Goal: Information Seeking & Learning: Learn about a topic

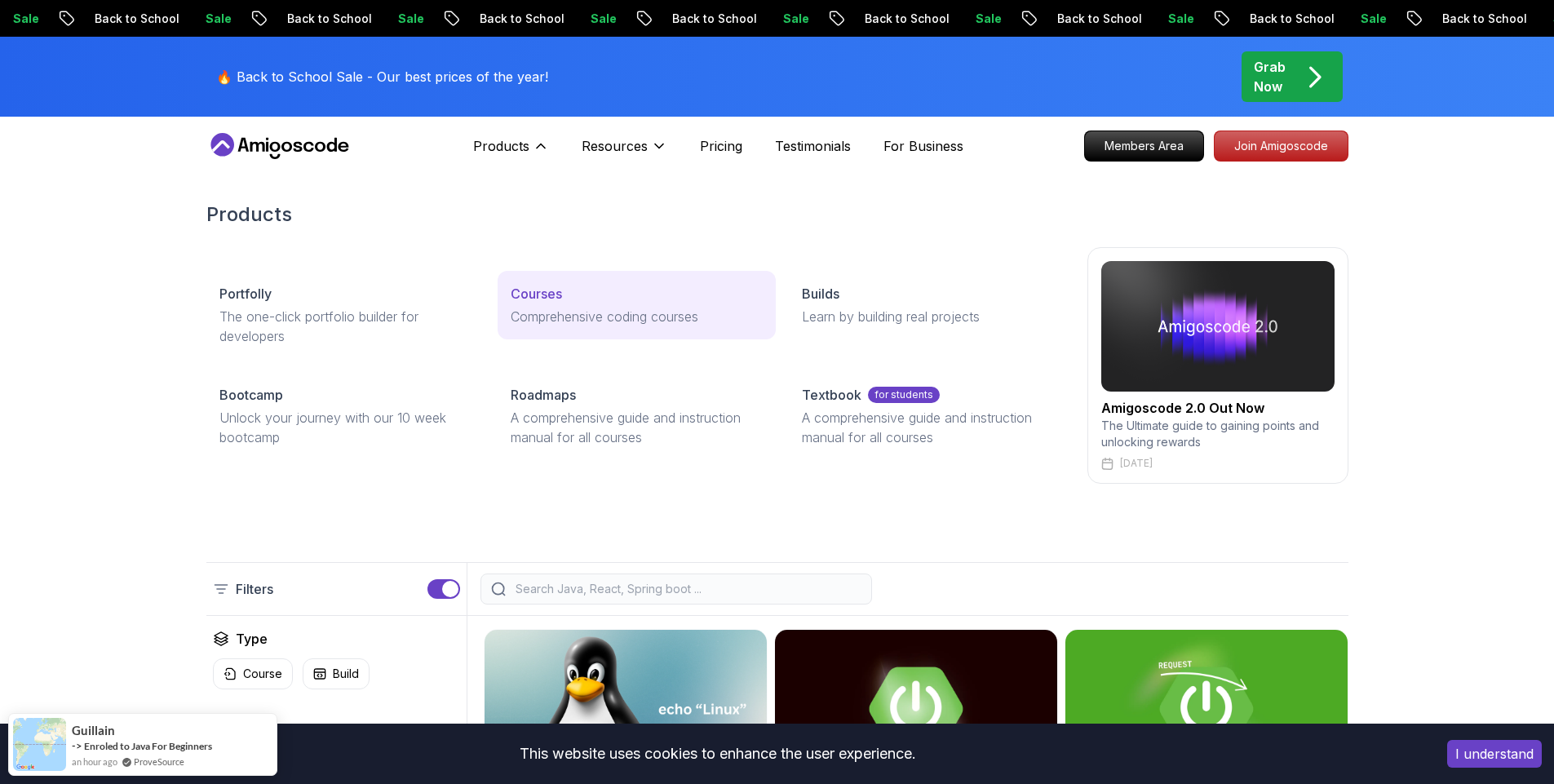
click at [532, 298] on p "Courses" at bounding box center [537, 293] width 52 height 19
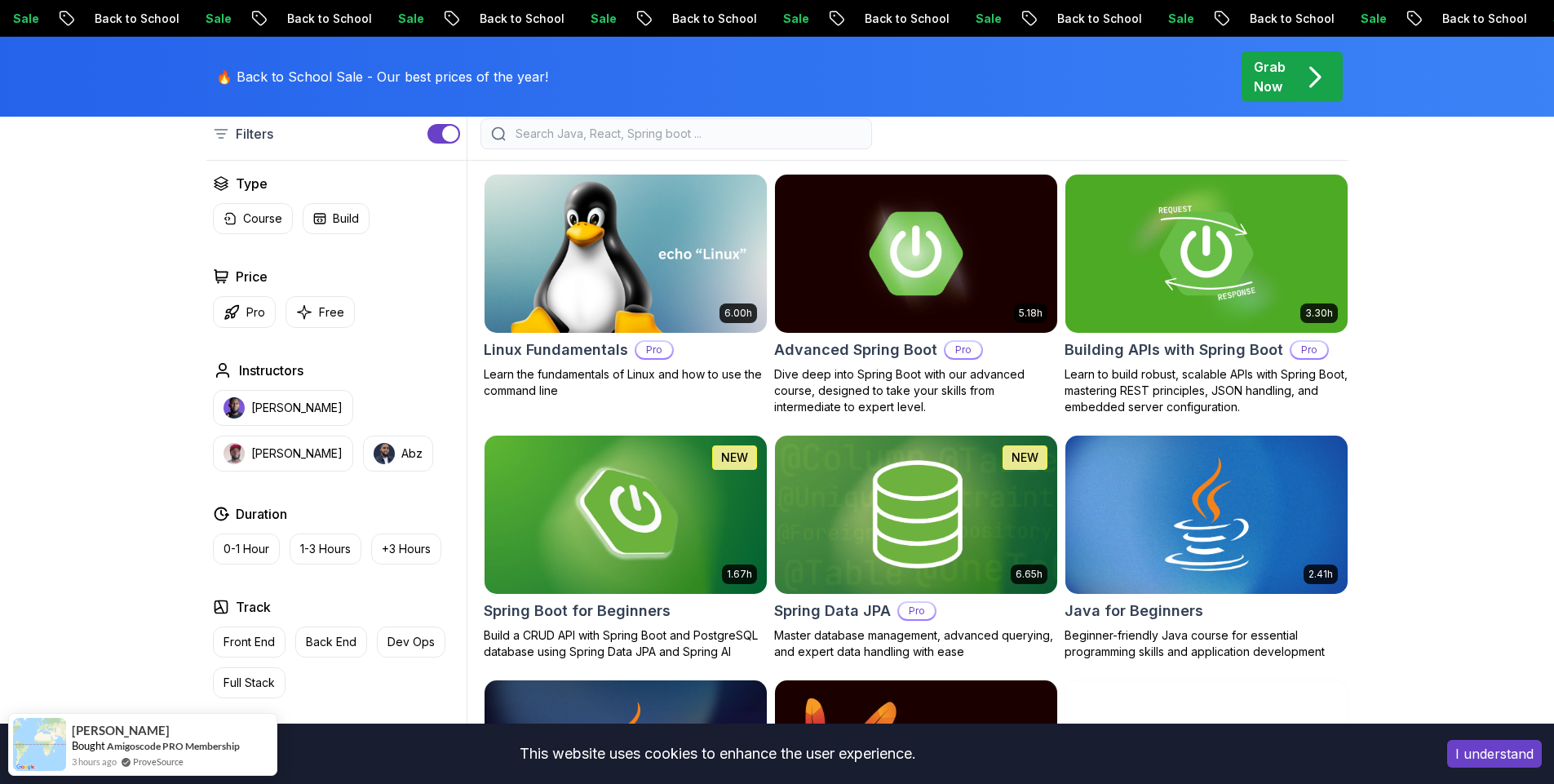
scroll to position [459, 0]
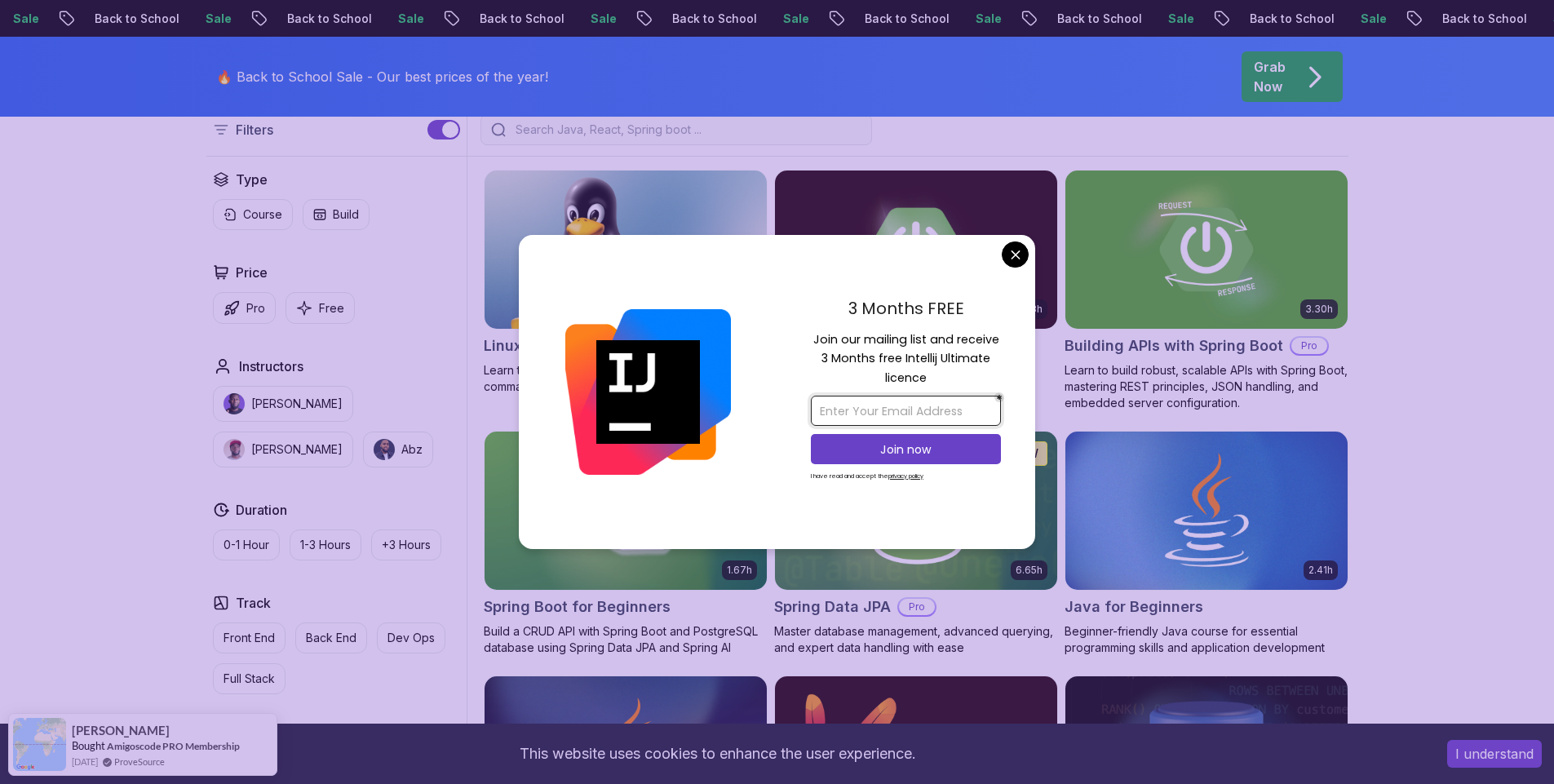
click at [848, 405] on input "email" at bounding box center [906, 410] width 190 height 30
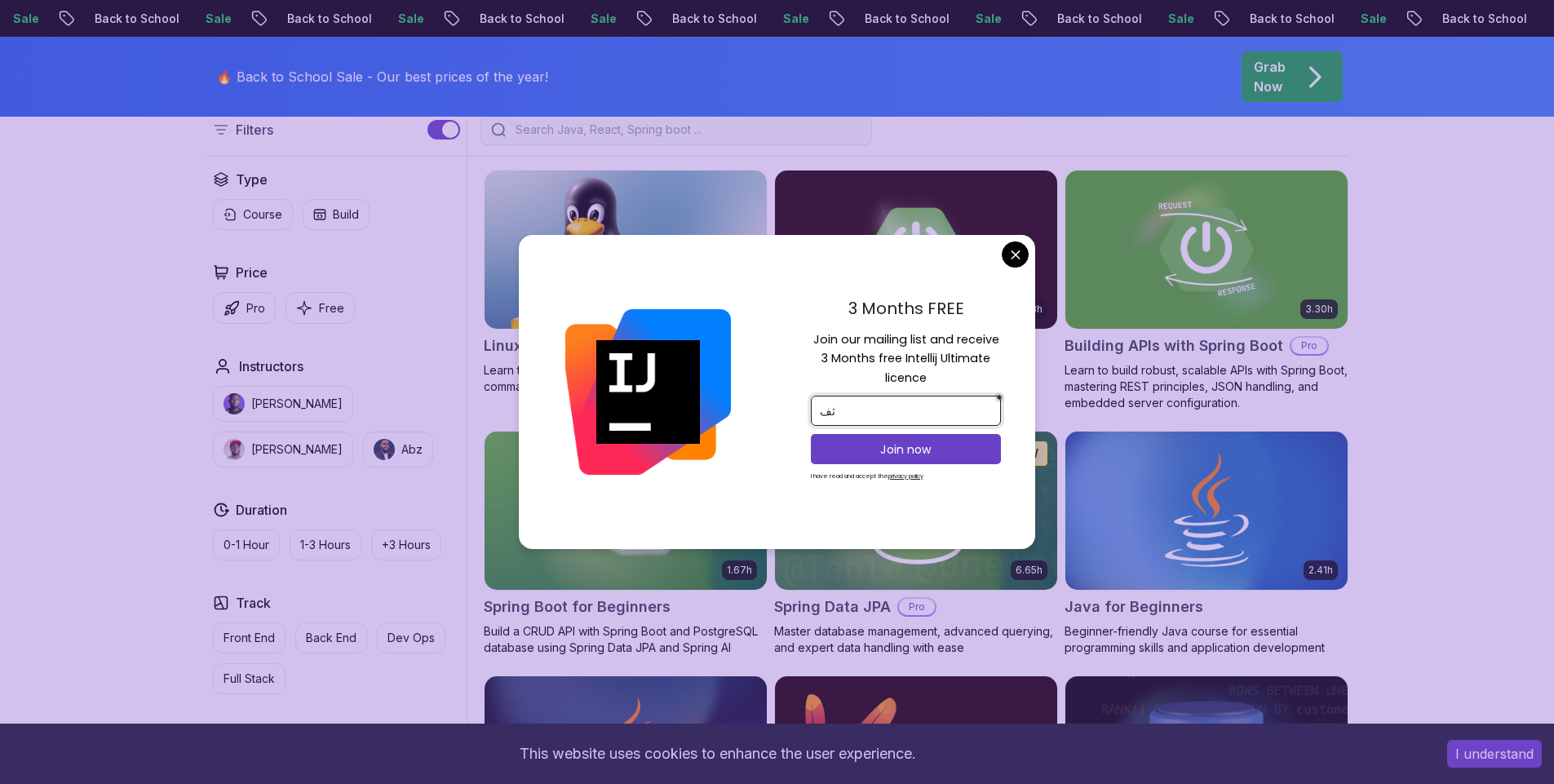
type input "ث"
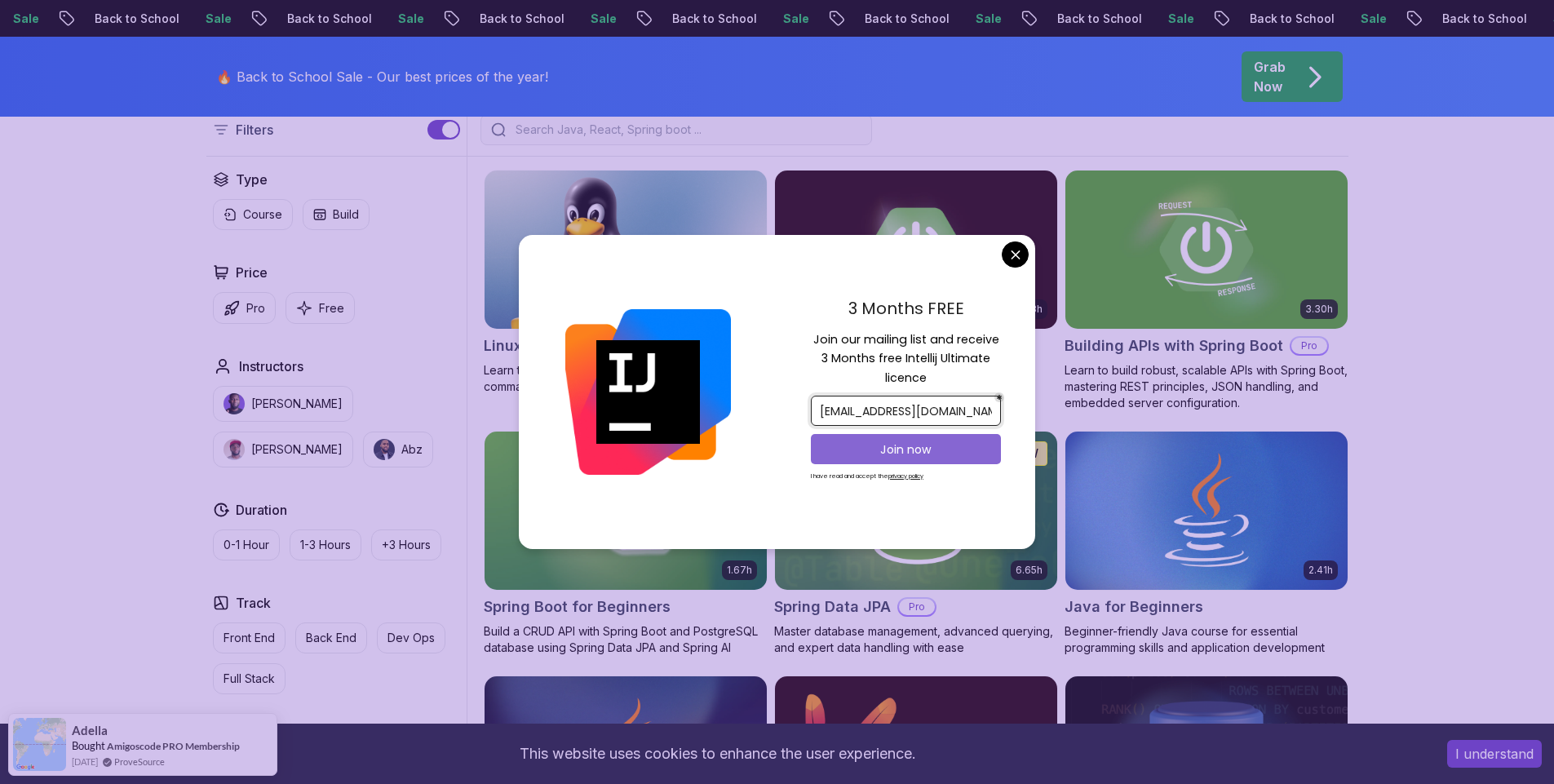
type input "[EMAIL_ADDRESS][DOMAIN_NAME]"
click at [869, 459] on button "Join now" at bounding box center [906, 448] width 190 height 30
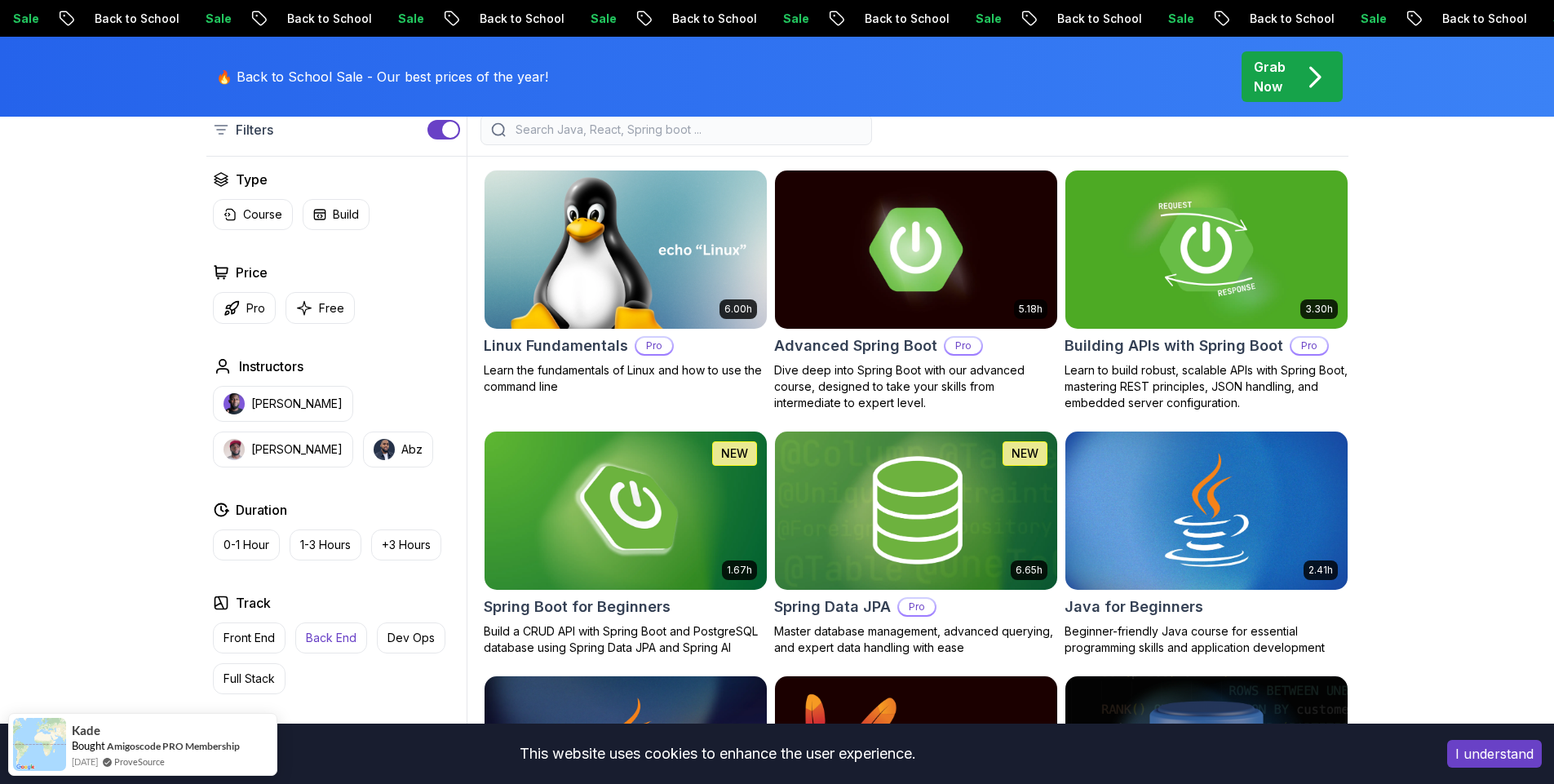
click at [335, 639] on p "Back End" at bounding box center [331, 638] width 51 height 17
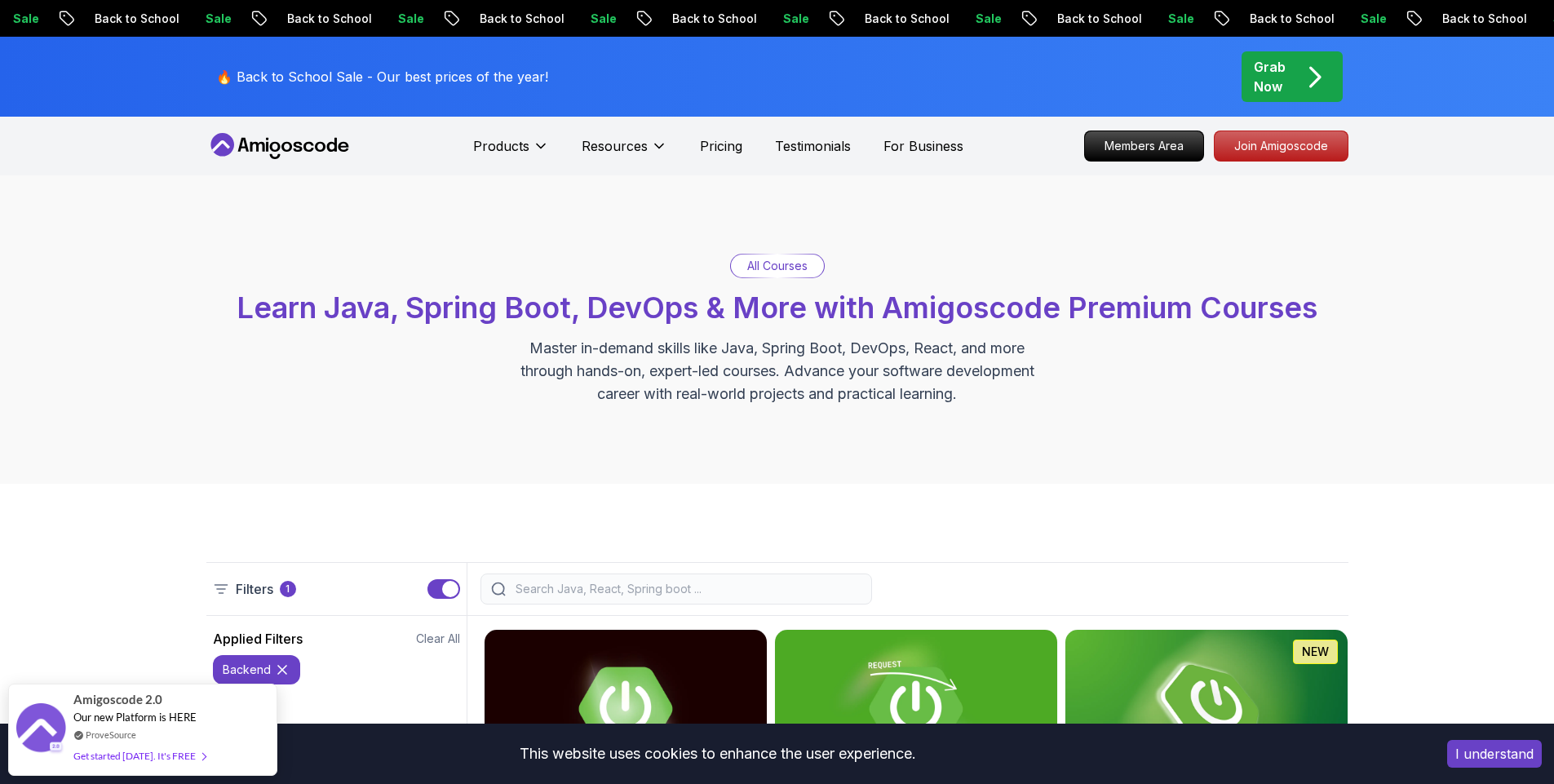
click at [624, 585] on input "search" at bounding box center [687, 589] width 349 height 17
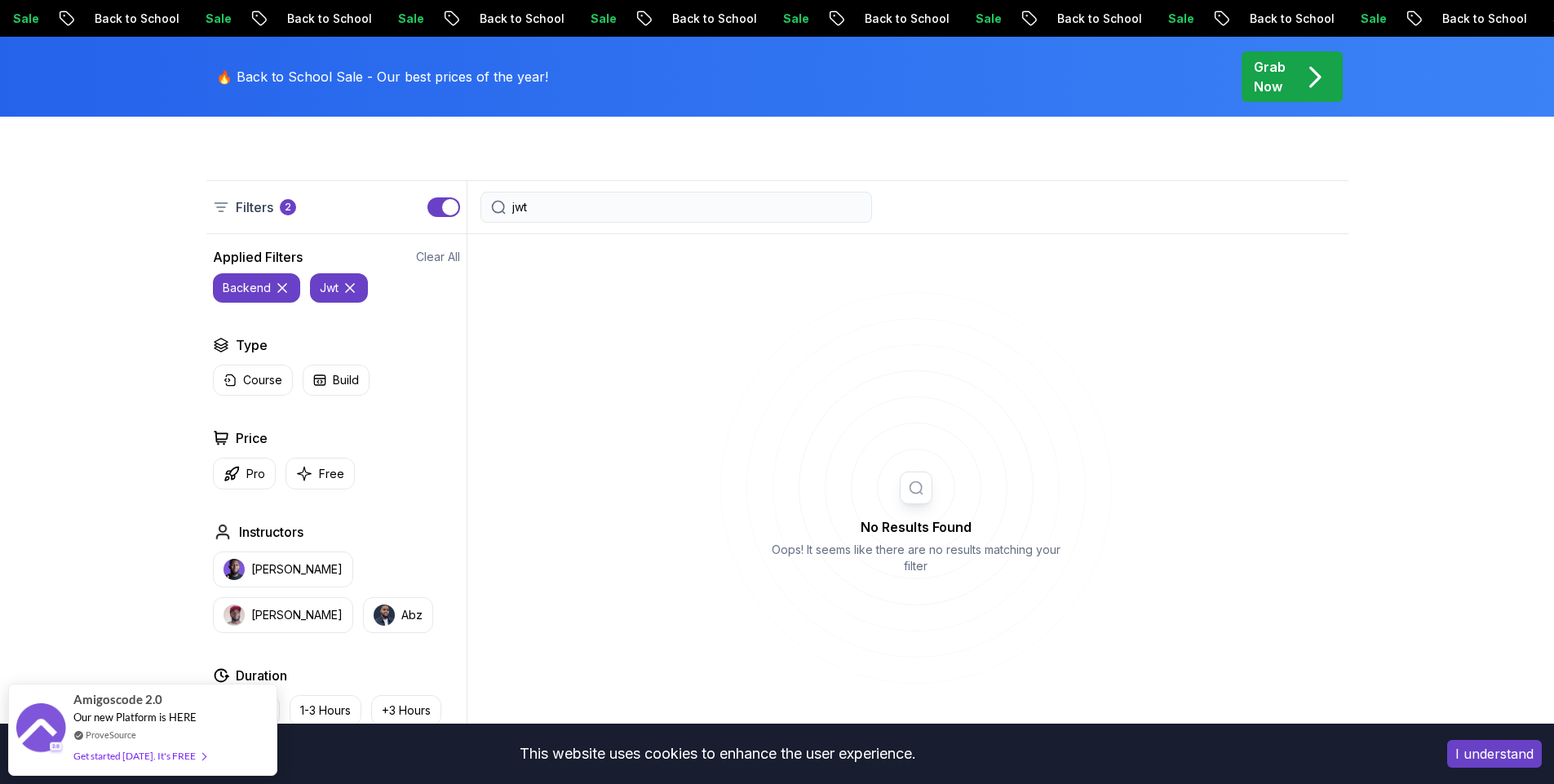
scroll to position [385, 0]
type input "jwt"
click at [282, 285] on icon at bounding box center [282, 285] width 17 height 17
click at [595, 210] on input "jwt" at bounding box center [687, 204] width 349 height 17
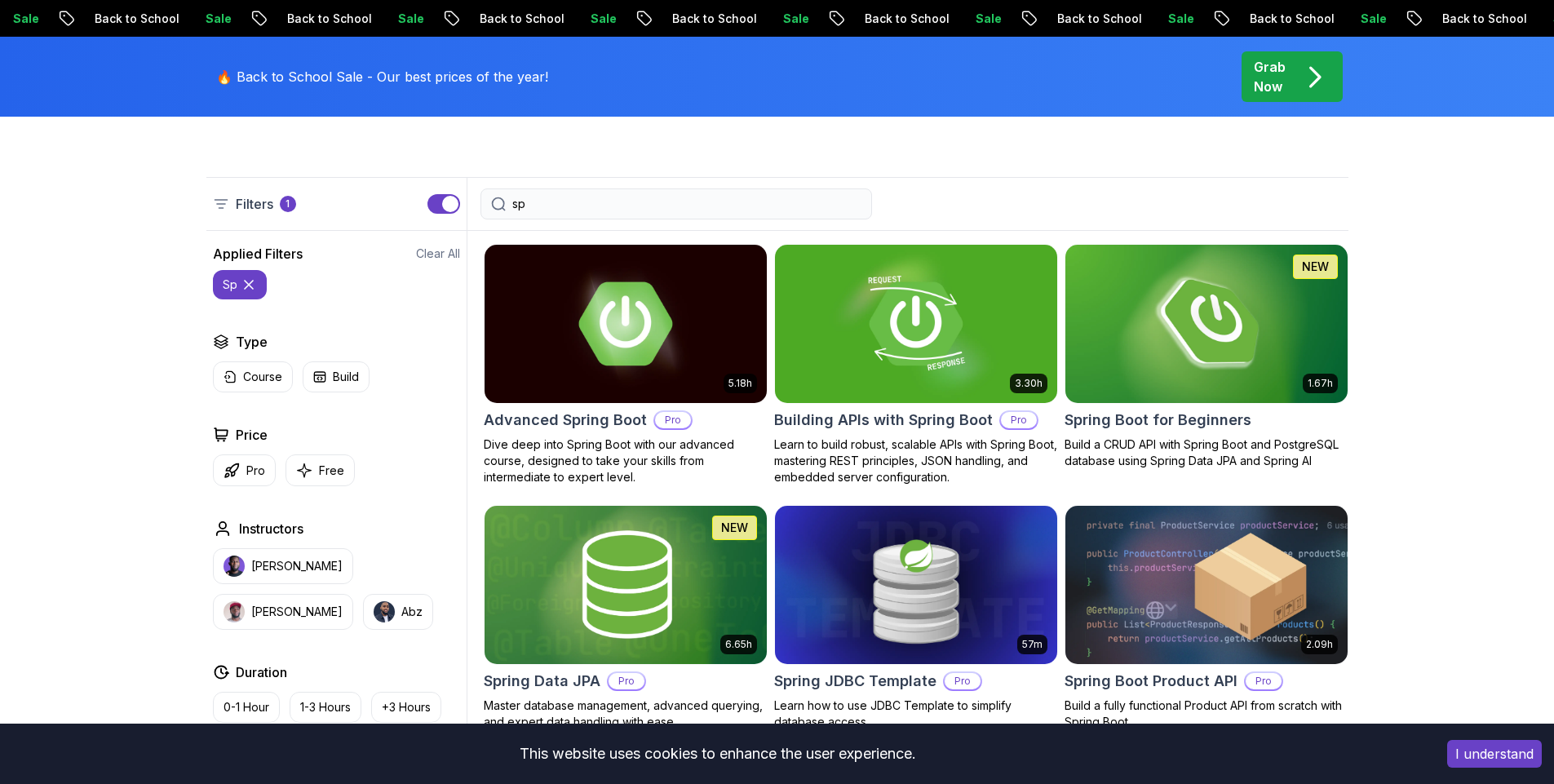
type input "s"
